Goal: Task Accomplishment & Management: Use online tool/utility

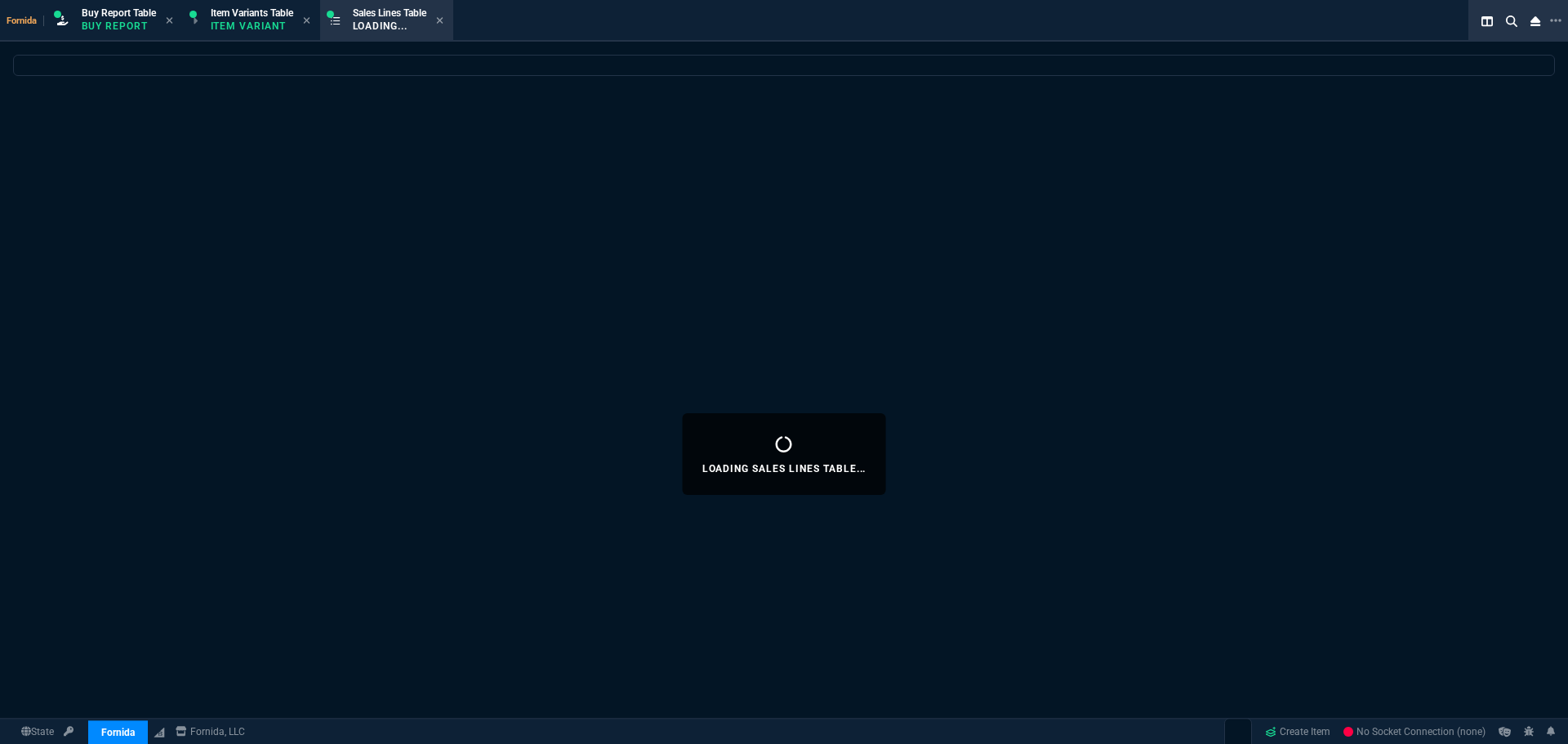
select select "1: BROV"
click at [422, 143] on div "Loading Sales Lines Table..." at bounding box center [784, 454] width 1568 height 798
click at [463, 300] on div "Loading Sales Lines Table..." at bounding box center [784, 454] width 1568 height 798
select select "1: BROV"
select select
